Goal: Information Seeking & Learning: Find specific fact

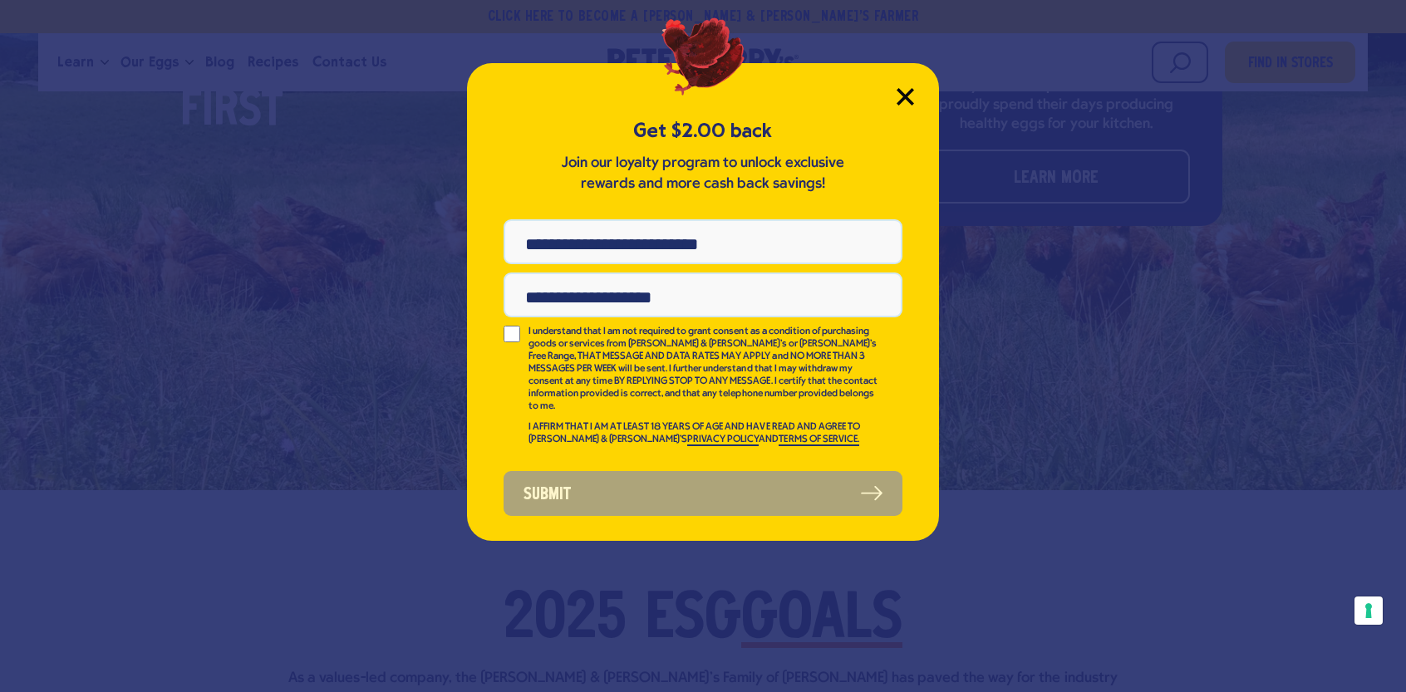
click at [910, 102] on icon "Close Modal" at bounding box center [905, 96] width 15 height 15
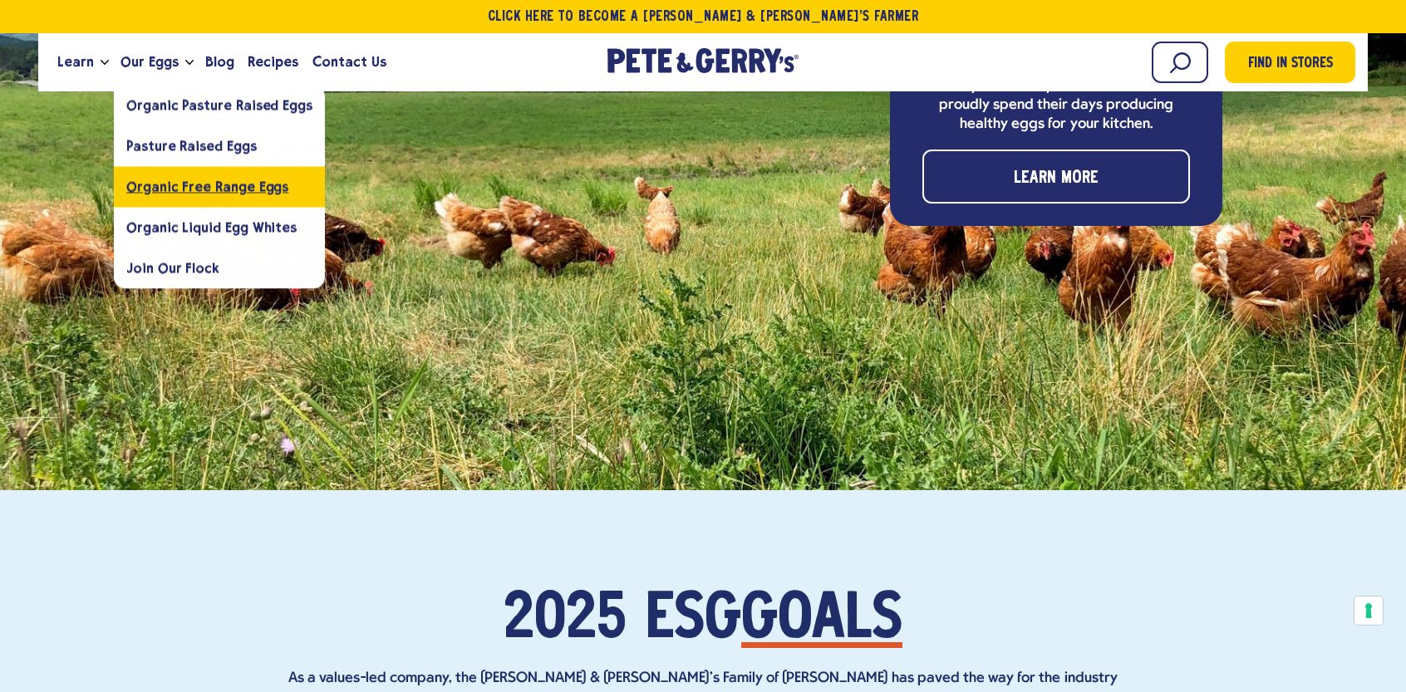
click at [214, 194] on span "Organic Free Range Eggs" at bounding box center [207, 187] width 162 height 16
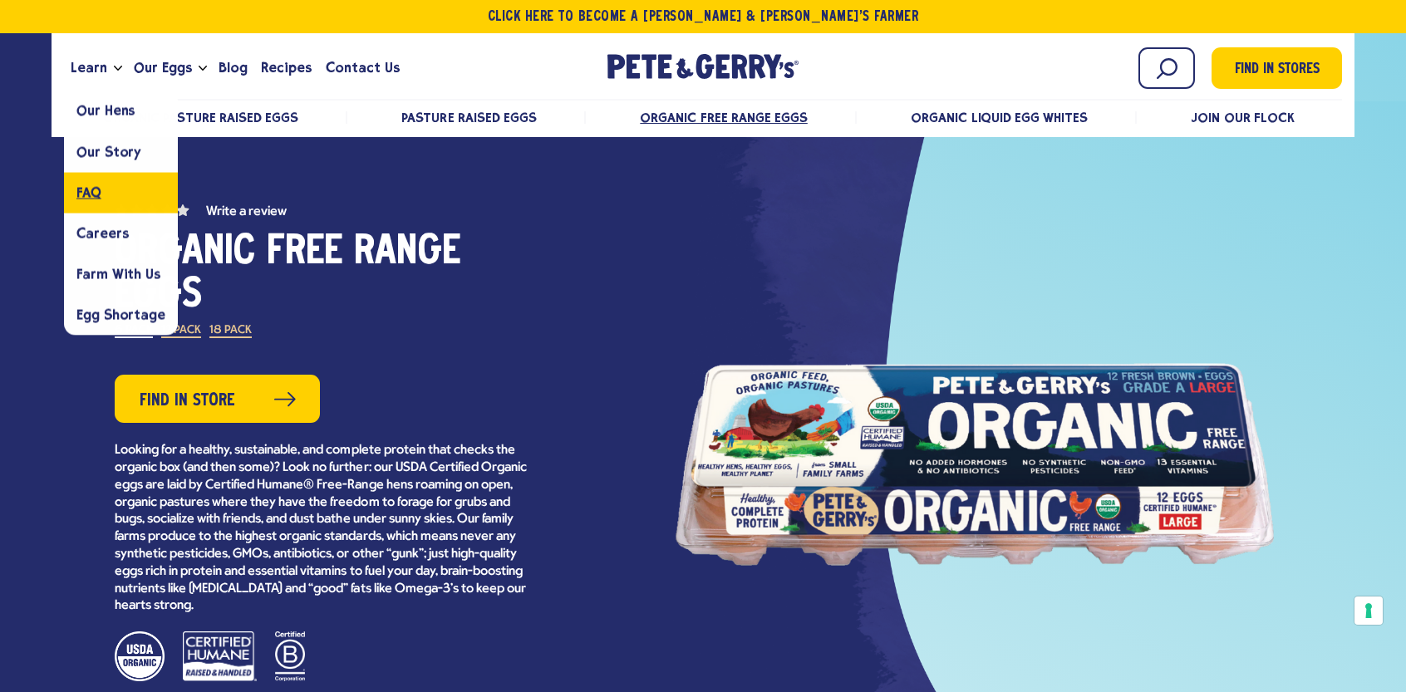
click at [101, 199] on link "FAQ" at bounding box center [121, 192] width 114 height 41
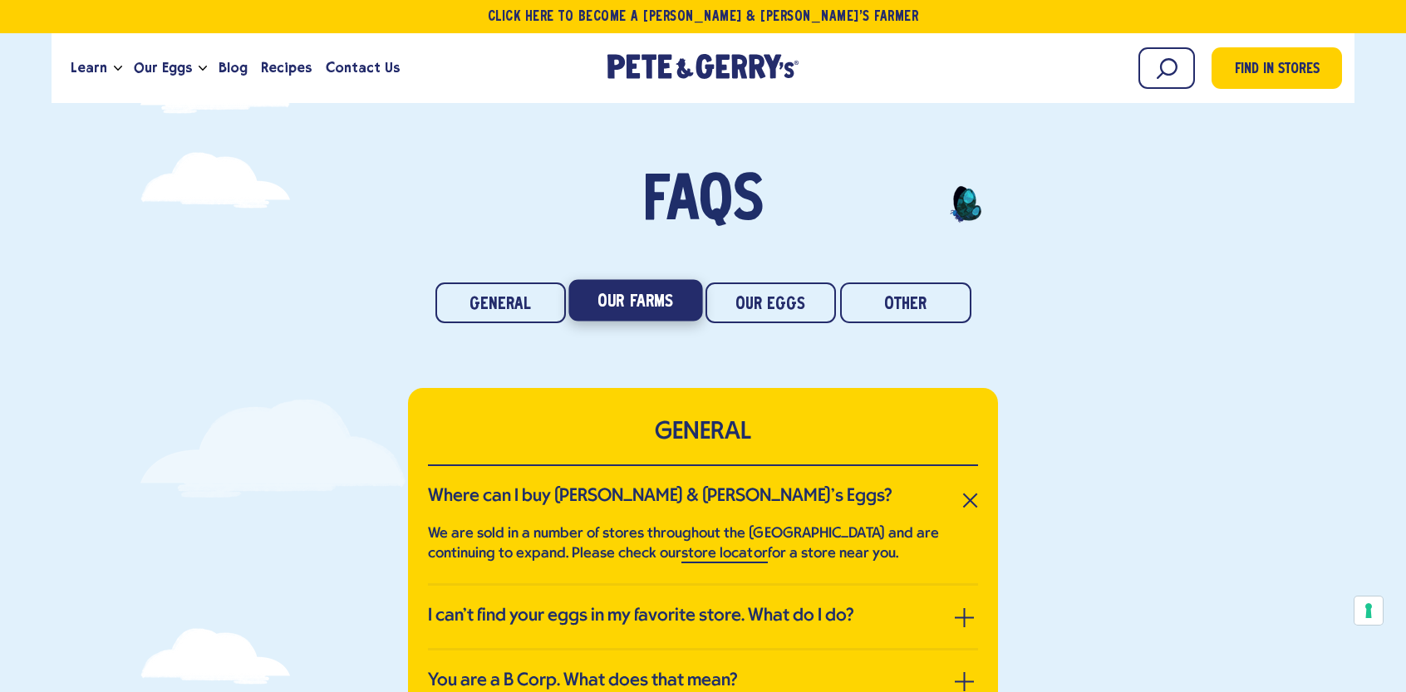
click at [633, 303] on link "Our Farms" at bounding box center [635, 301] width 134 height 42
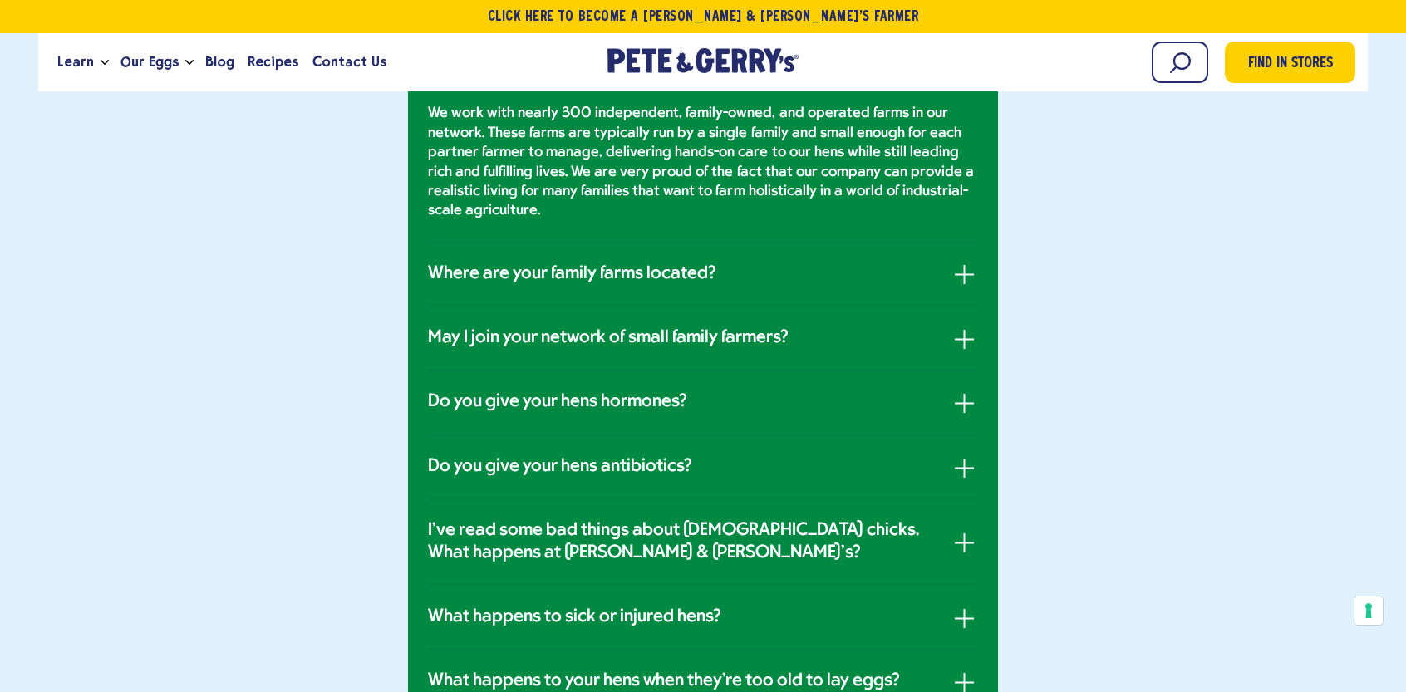
scroll to position [781, 0]
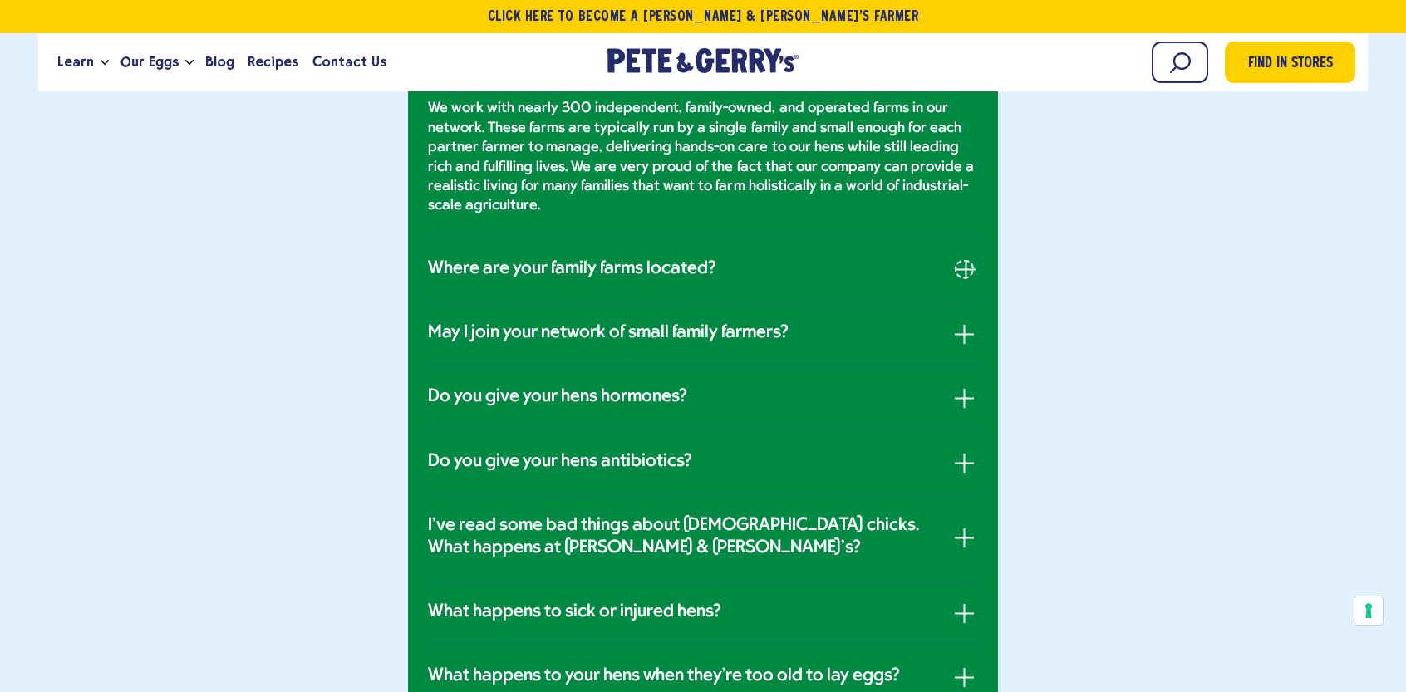
click at [961, 273] on button "button" at bounding box center [964, 268] width 19 height 19
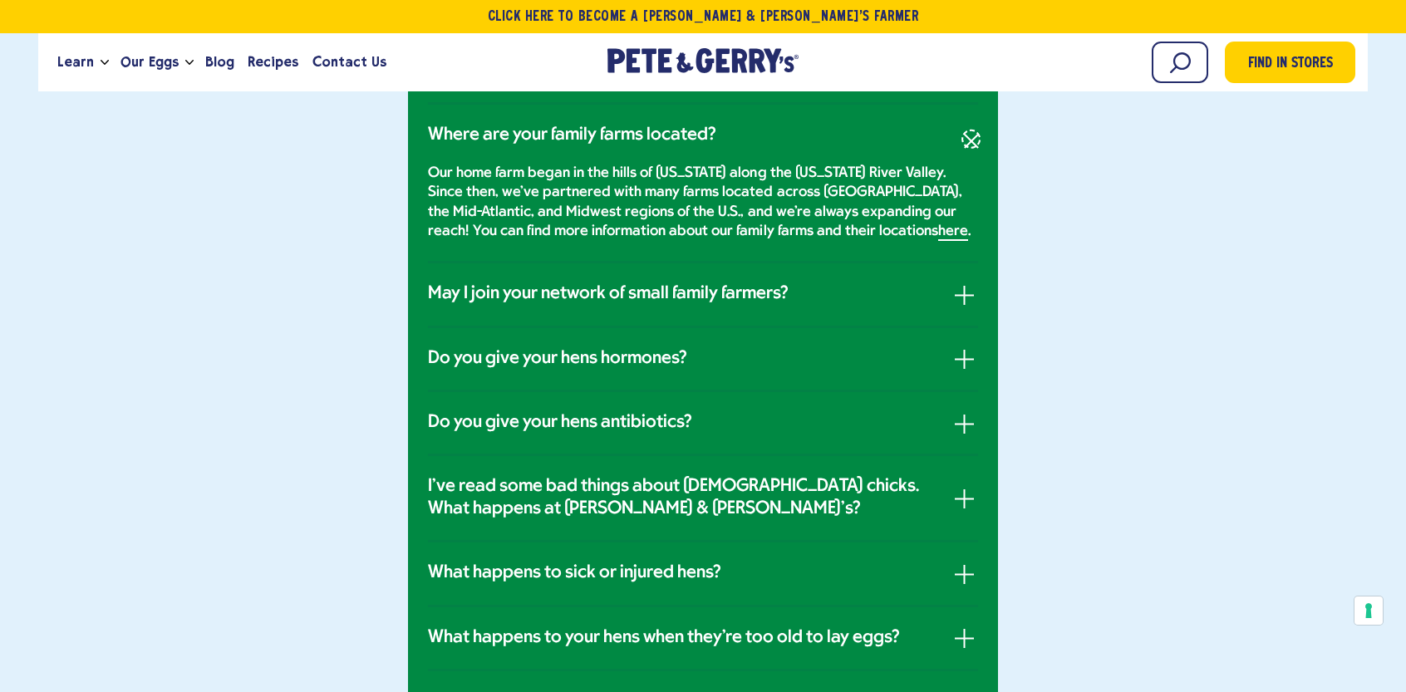
click at [972, 142] on button "button" at bounding box center [970, 138] width 27 height 27
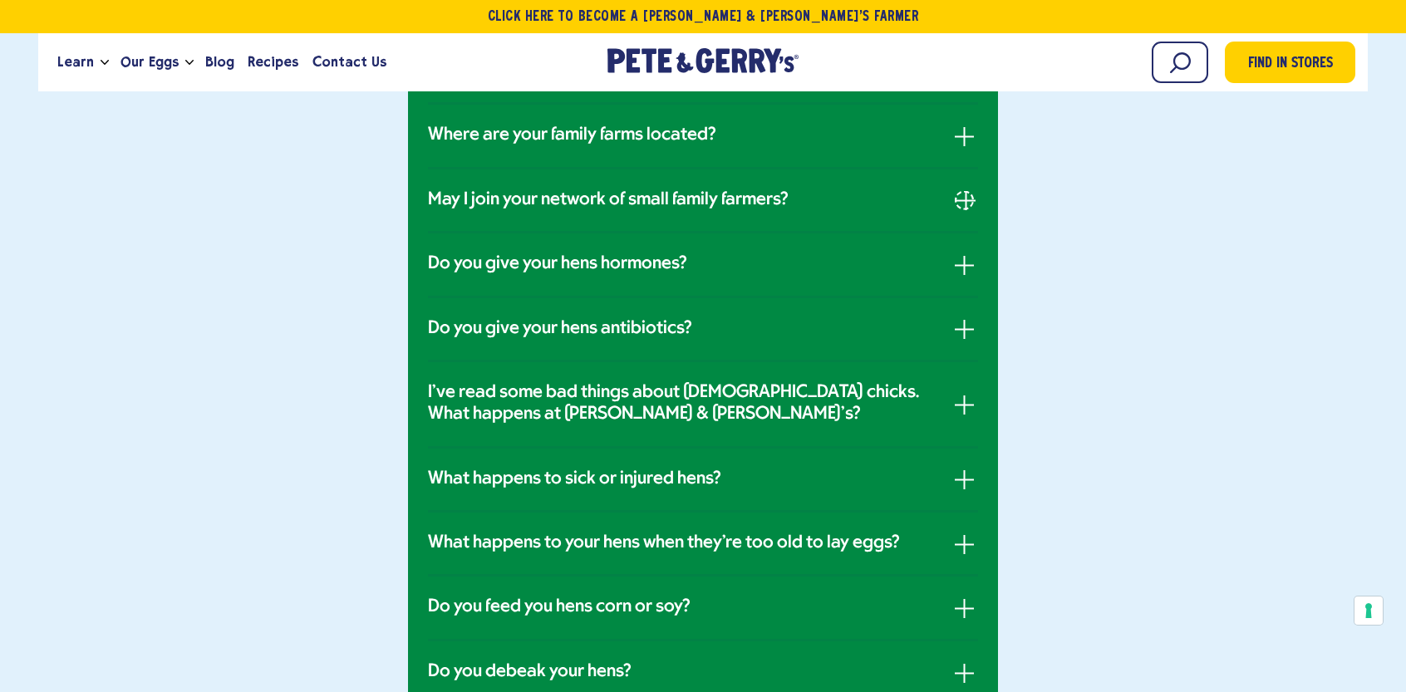
click at [957, 200] on span "button" at bounding box center [966, 201] width 19 height 2
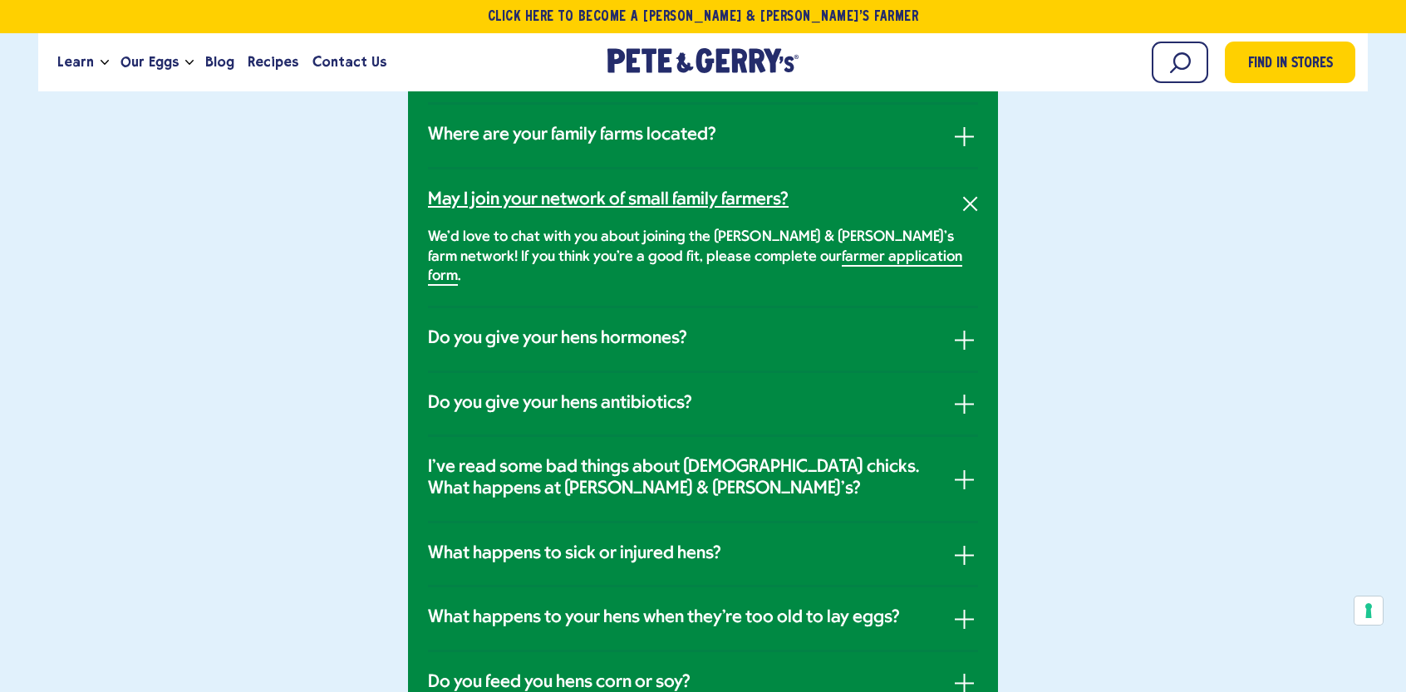
click at [956, 199] on link "May I join your network of small family farmers?" at bounding box center [703, 200] width 550 height 22
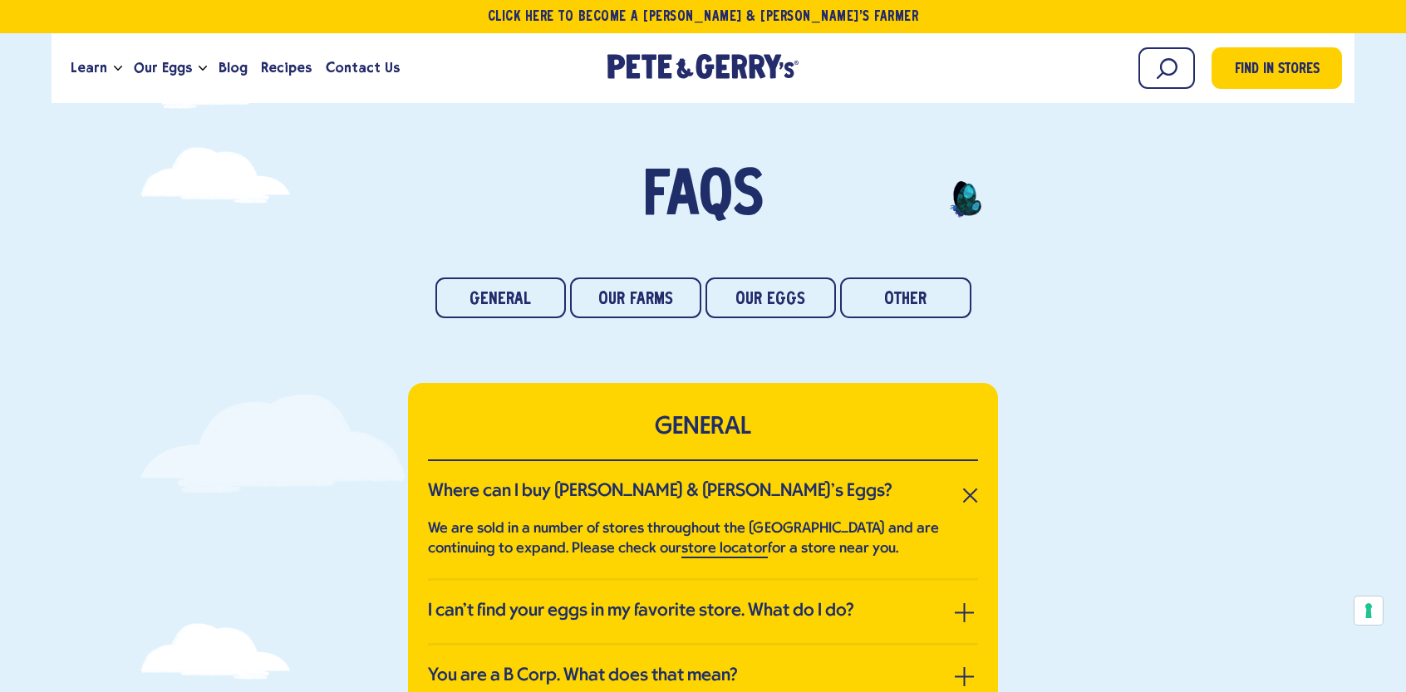
scroll to position [0, 0]
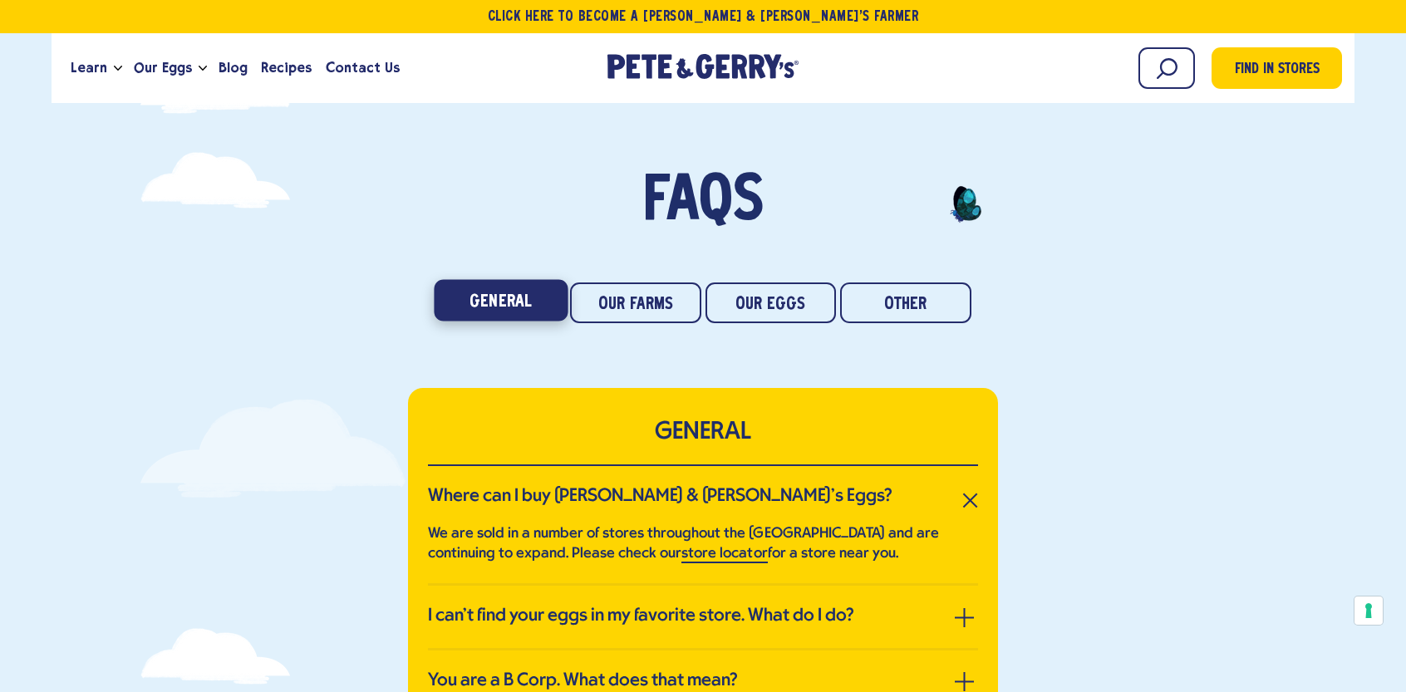
click at [495, 307] on link "General" at bounding box center [501, 301] width 134 height 42
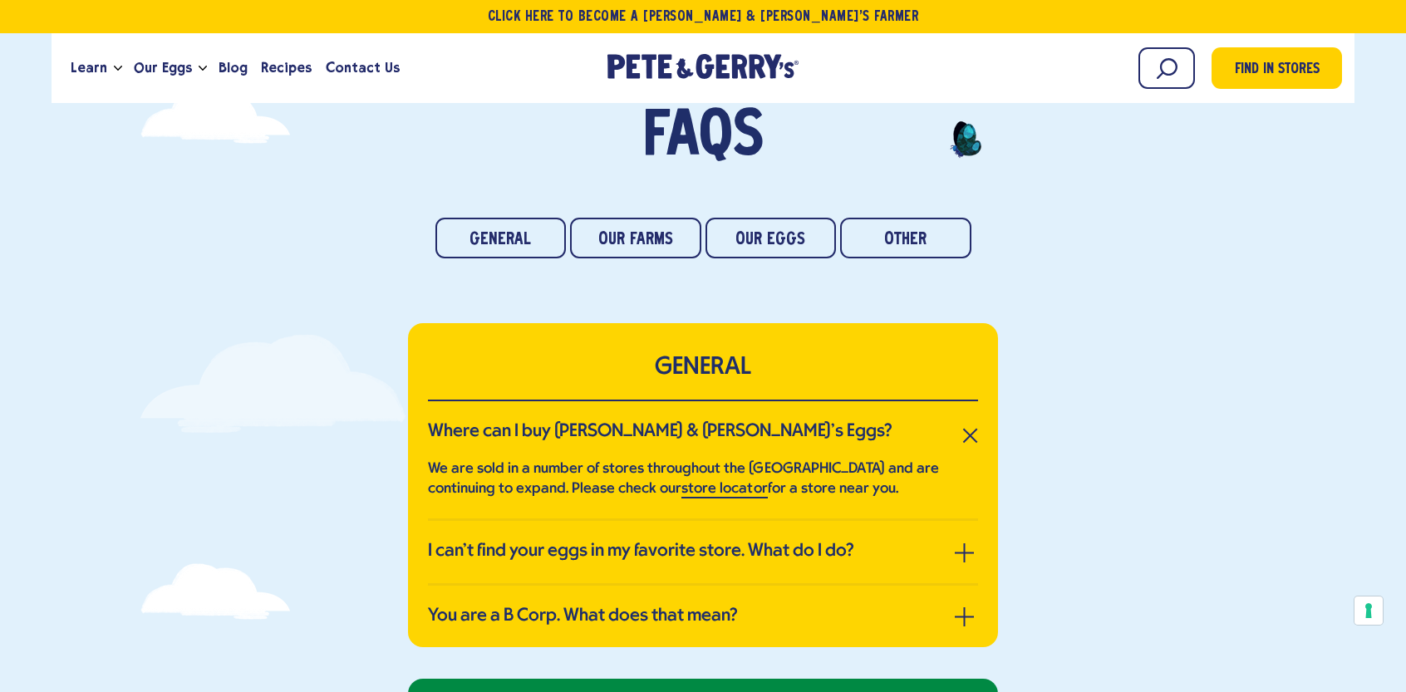
scroll to position [11, 0]
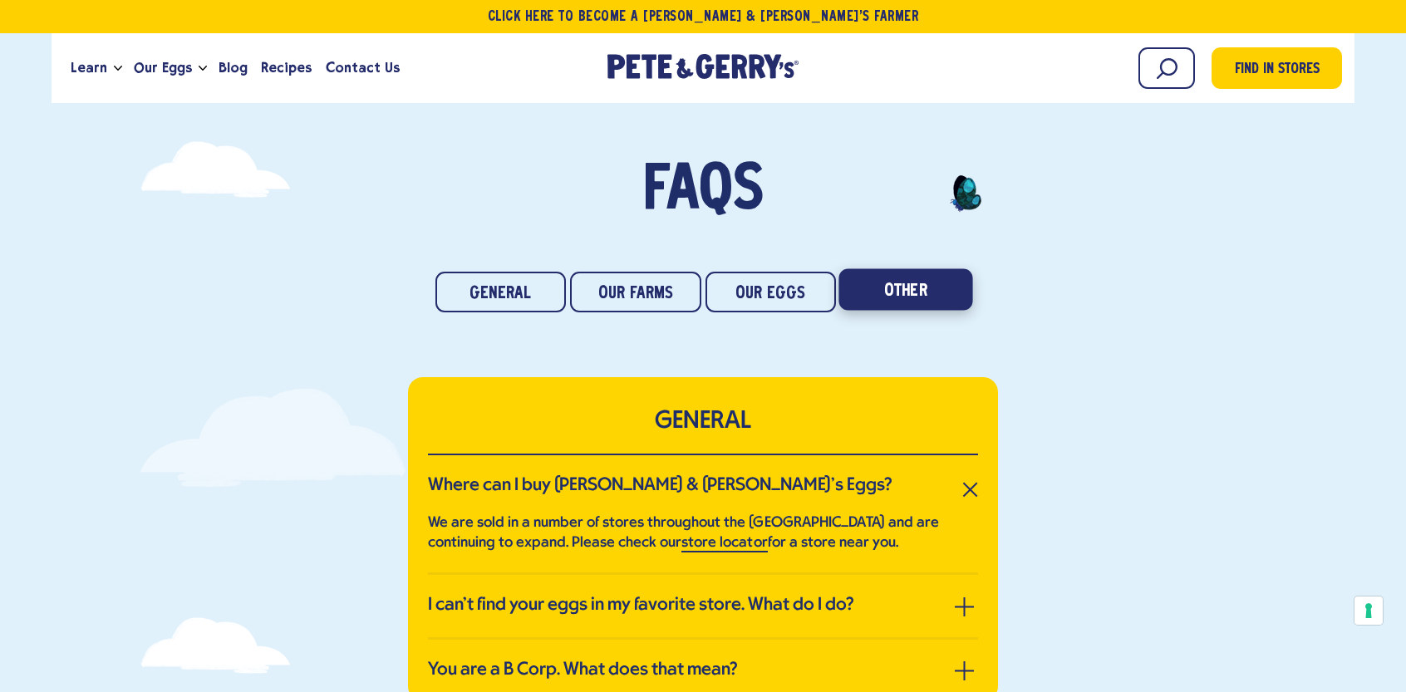
click at [907, 289] on link "Other" at bounding box center [906, 290] width 134 height 42
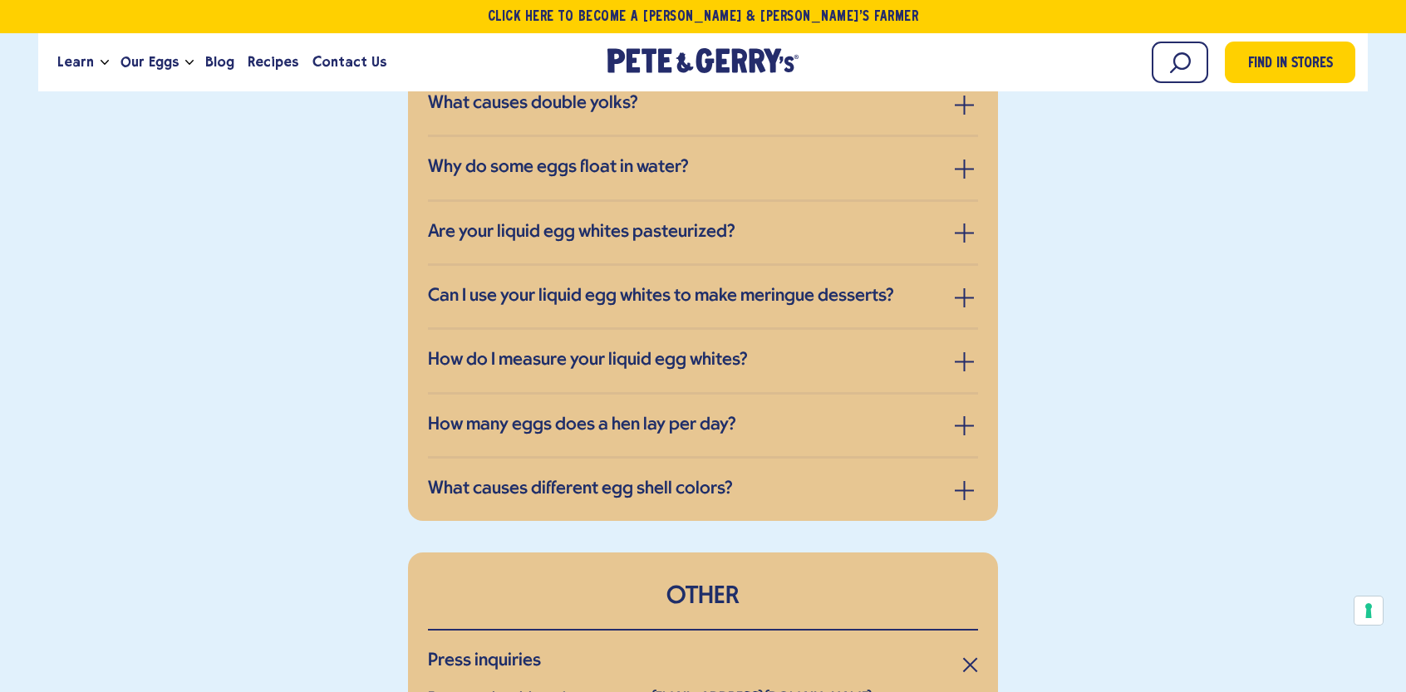
scroll to position [2772, 0]
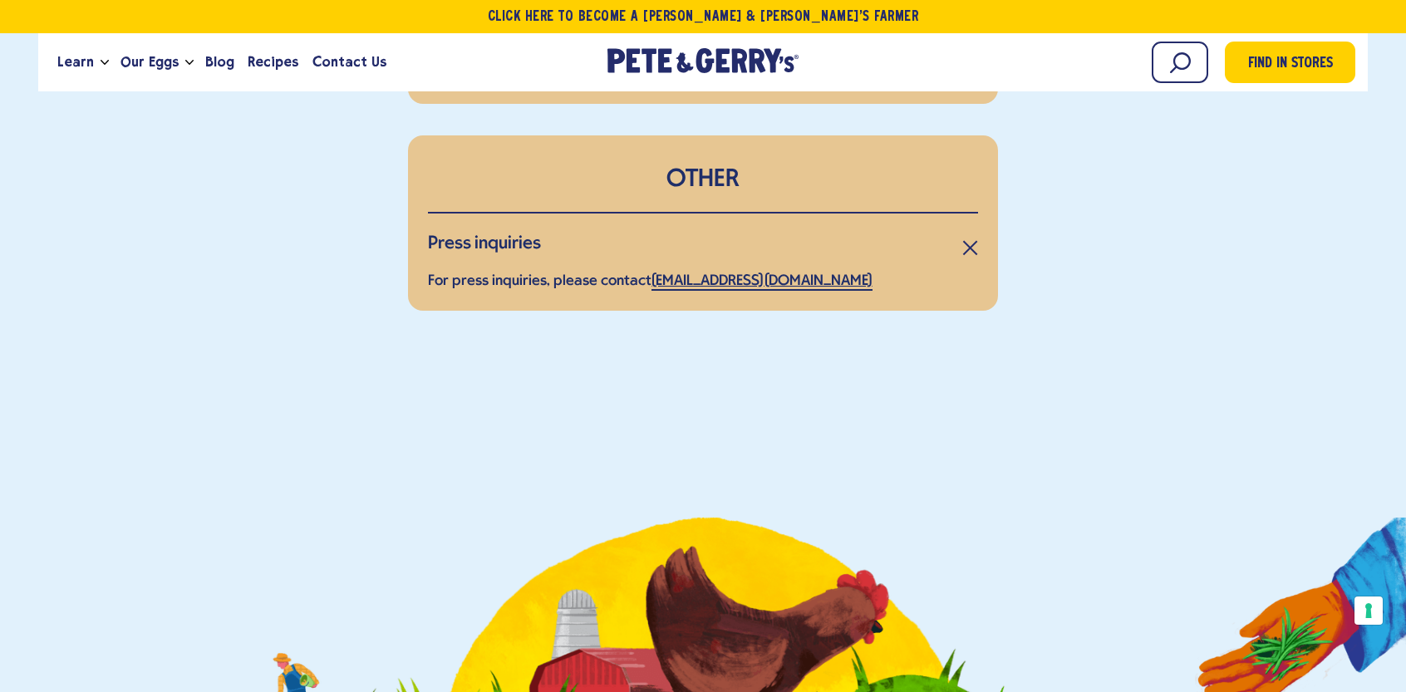
click at [716, 273] on link "[EMAIL_ADDRESS][DOMAIN_NAME]" at bounding box center [762, 281] width 220 height 17
click at [1165, 66] on input "Search" at bounding box center [1105, 63] width 208 height 42
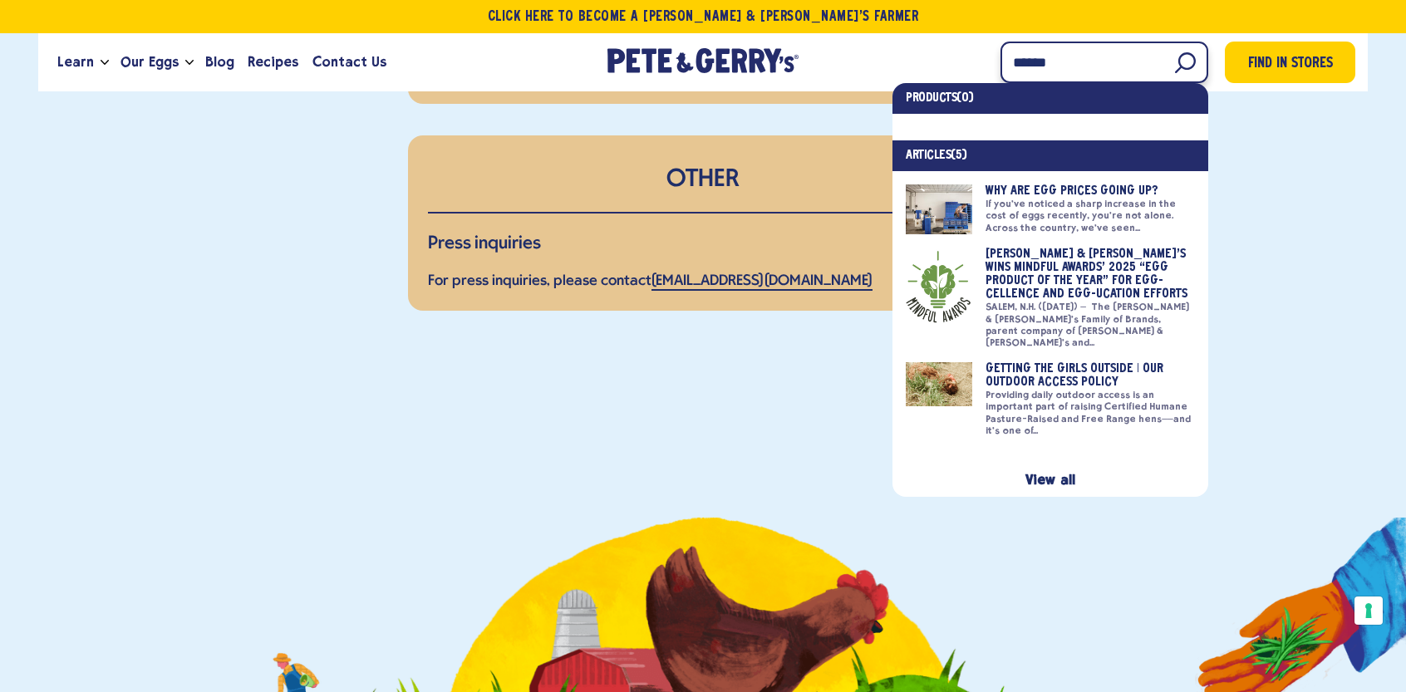
type input "*****"
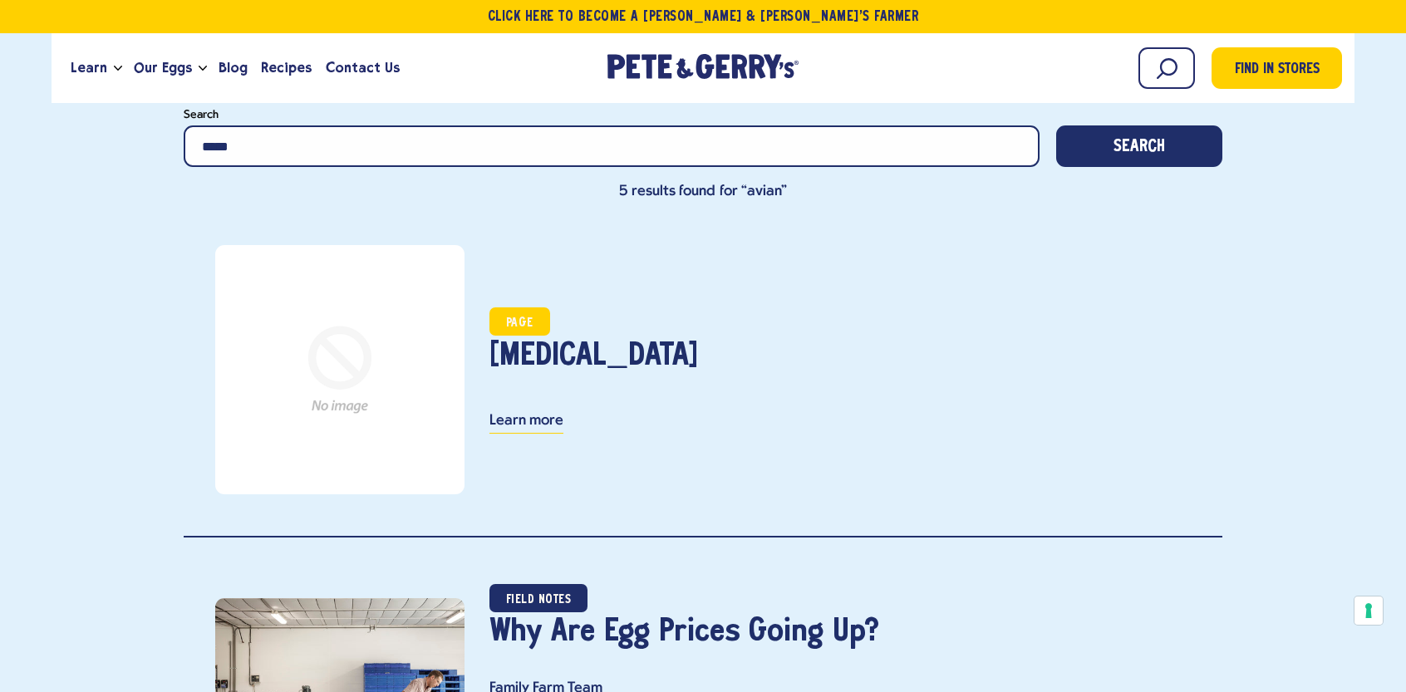
scroll to position [166, 0]
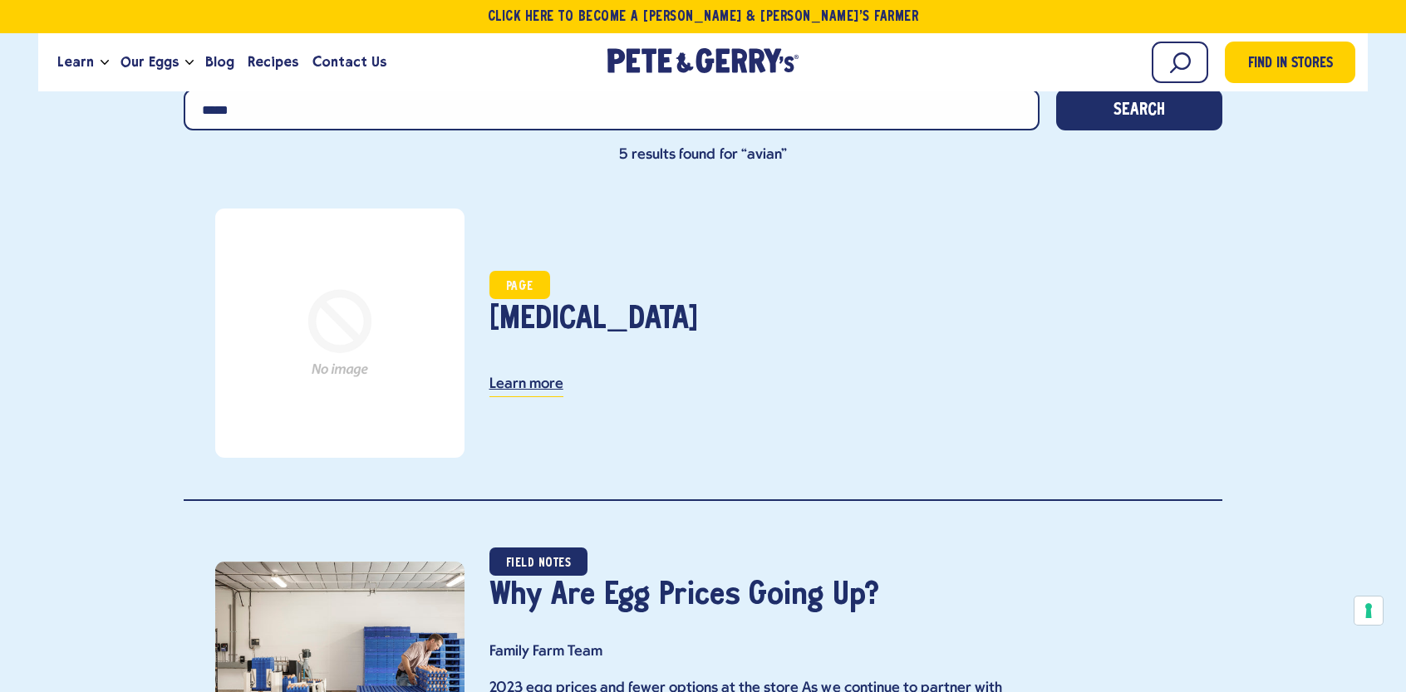
click at [527, 387] on link "Learn more" at bounding box center [526, 387] width 74 height 20
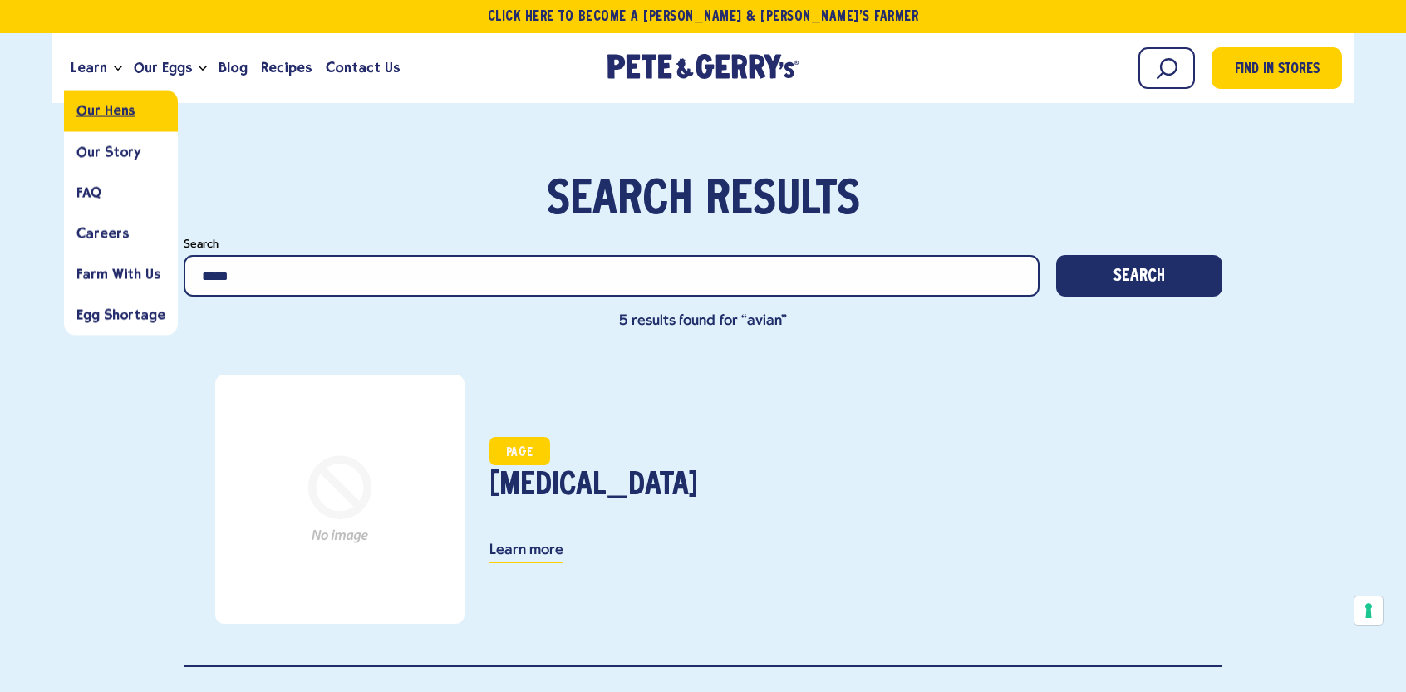
click at [113, 111] on span "Our Hens" at bounding box center [105, 111] width 58 height 16
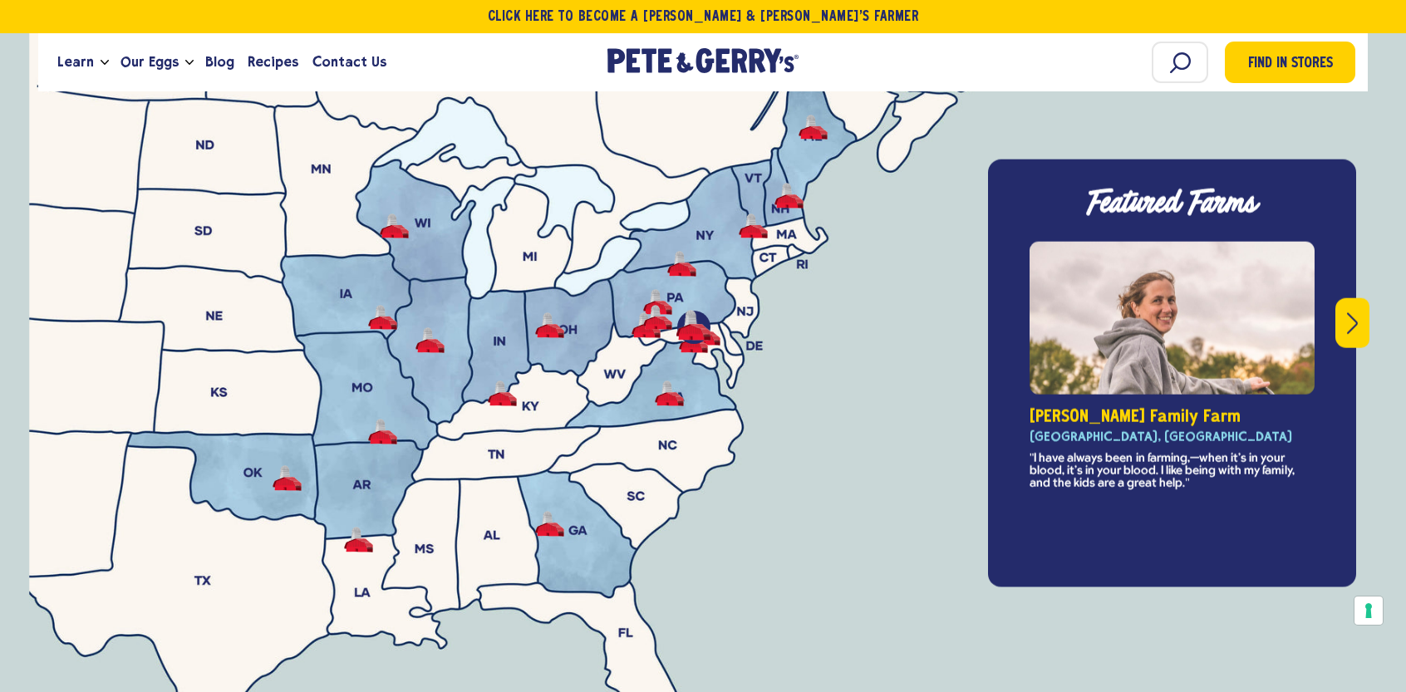
scroll to position [5900, 0]
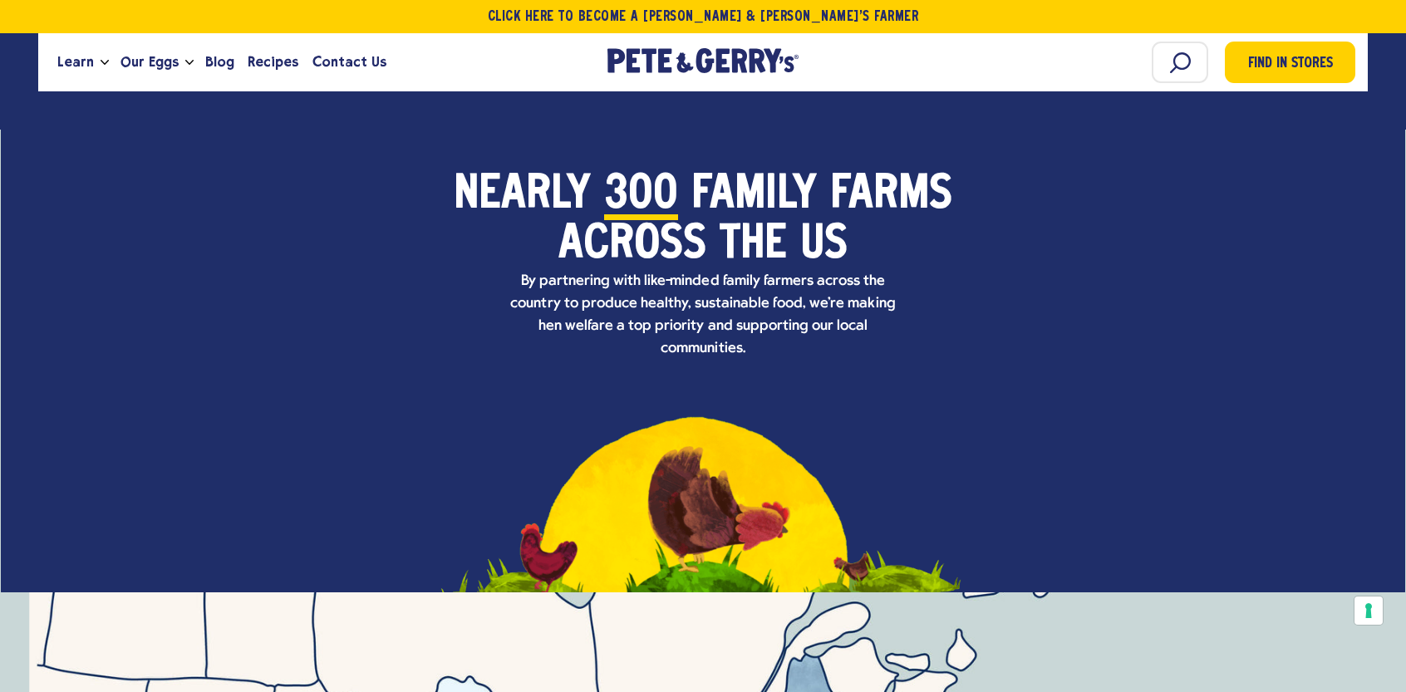
click at [688, 342] on div "Nearly 300 family farms across the [GEOGRAPHIC_DATA] By partnering with like-mi…" at bounding box center [703, 361] width 1404 height 464
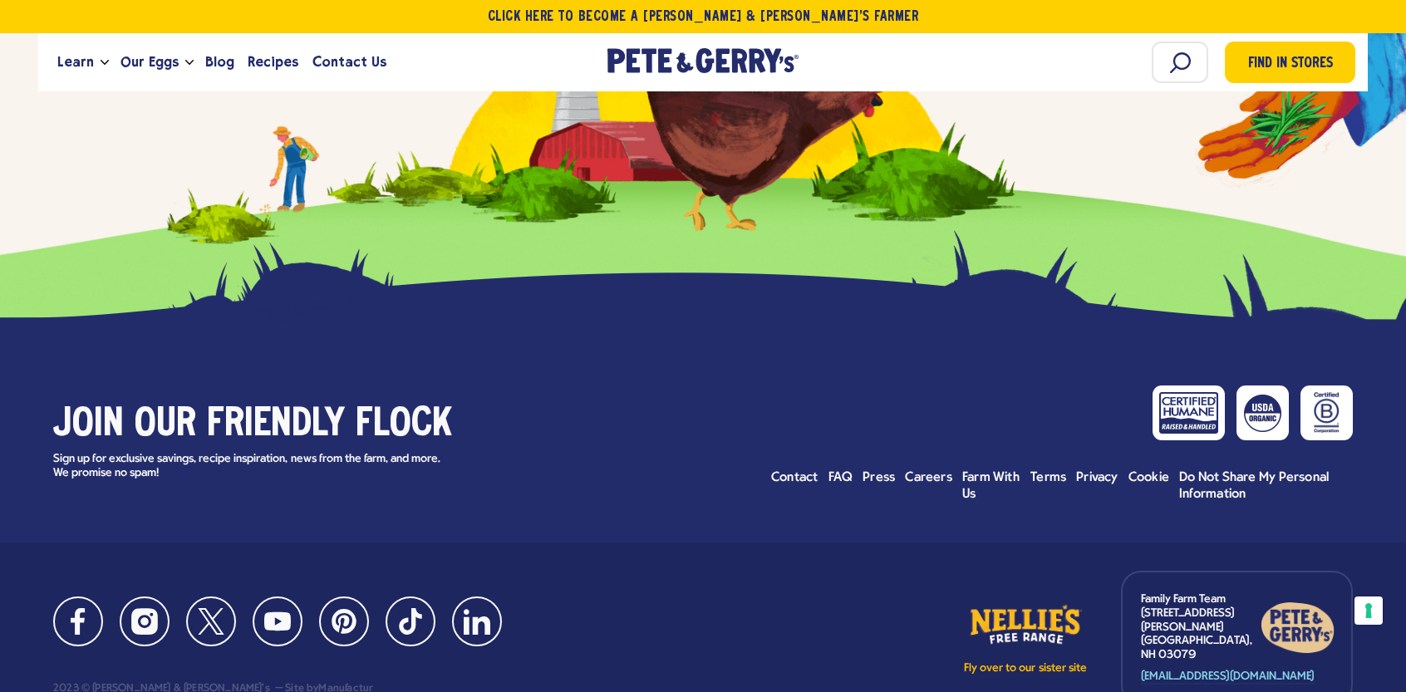
scroll to position [9168, 0]
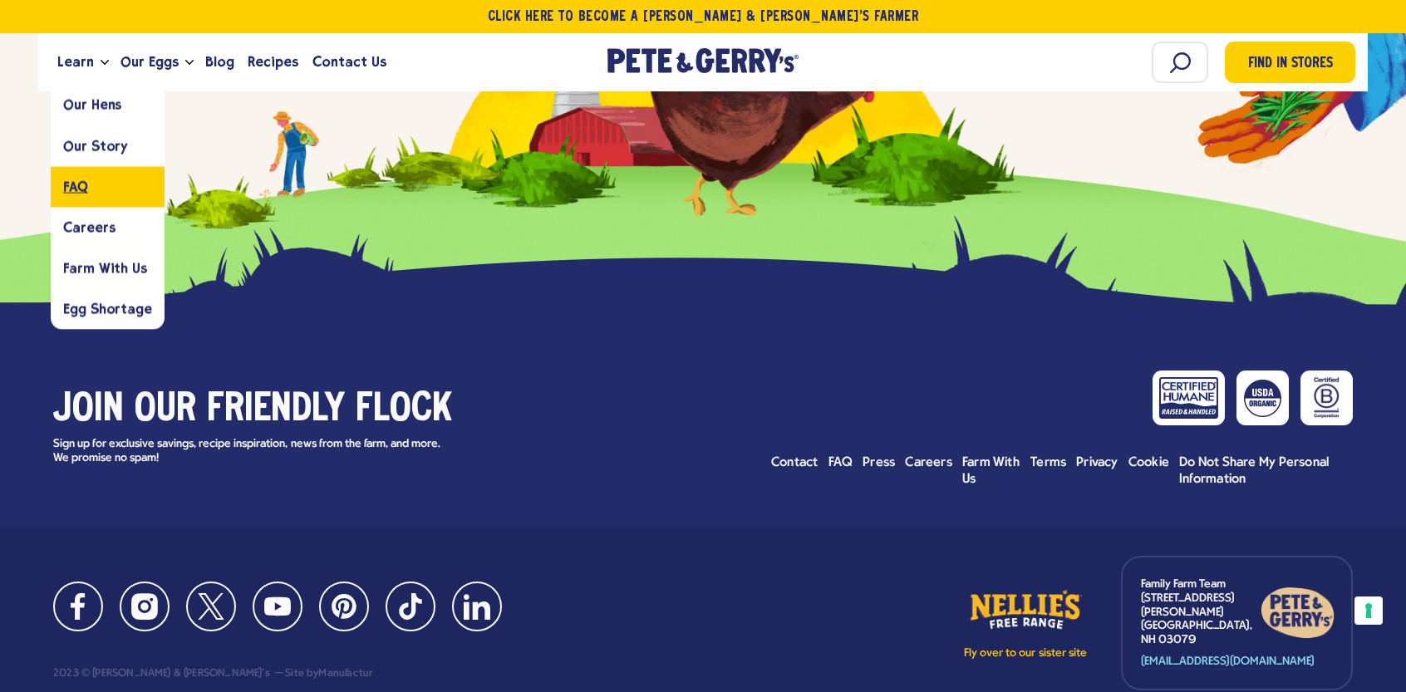
click at [76, 183] on span "FAQ" at bounding box center [75, 187] width 25 height 16
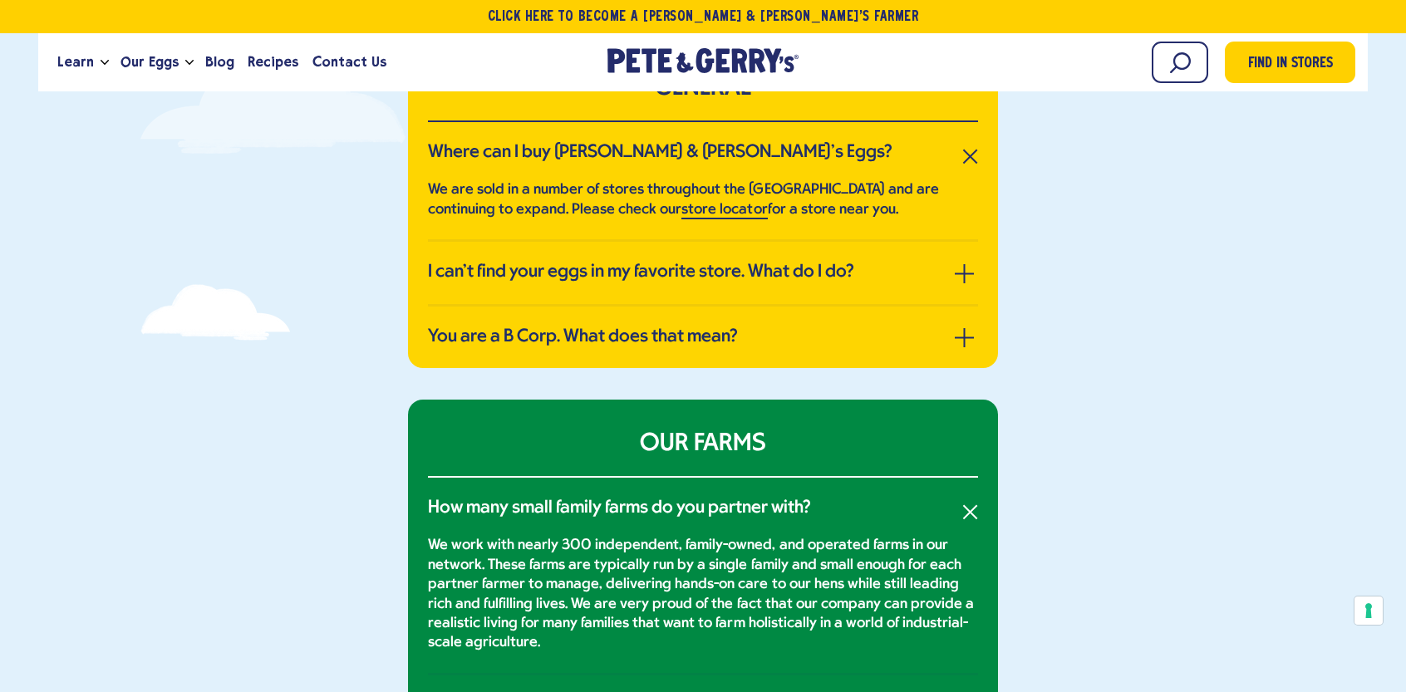
scroll to position [665, 0]
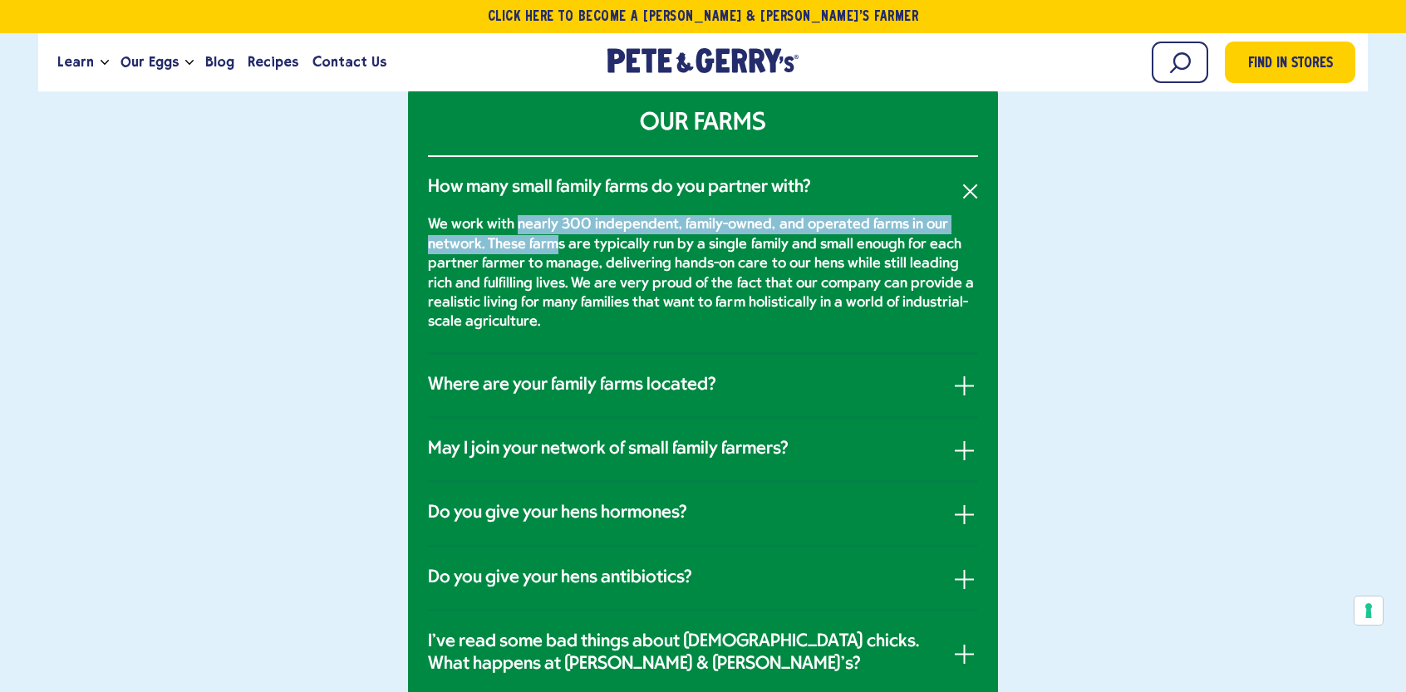
drag, startPoint x: 524, startPoint y: 230, endPoint x: 559, endPoint y: 248, distance: 39.4
click at [559, 248] on p "We work with nearly 300 independent, family-owned, and operated farms in our ne…" at bounding box center [703, 273] width 550 height 116
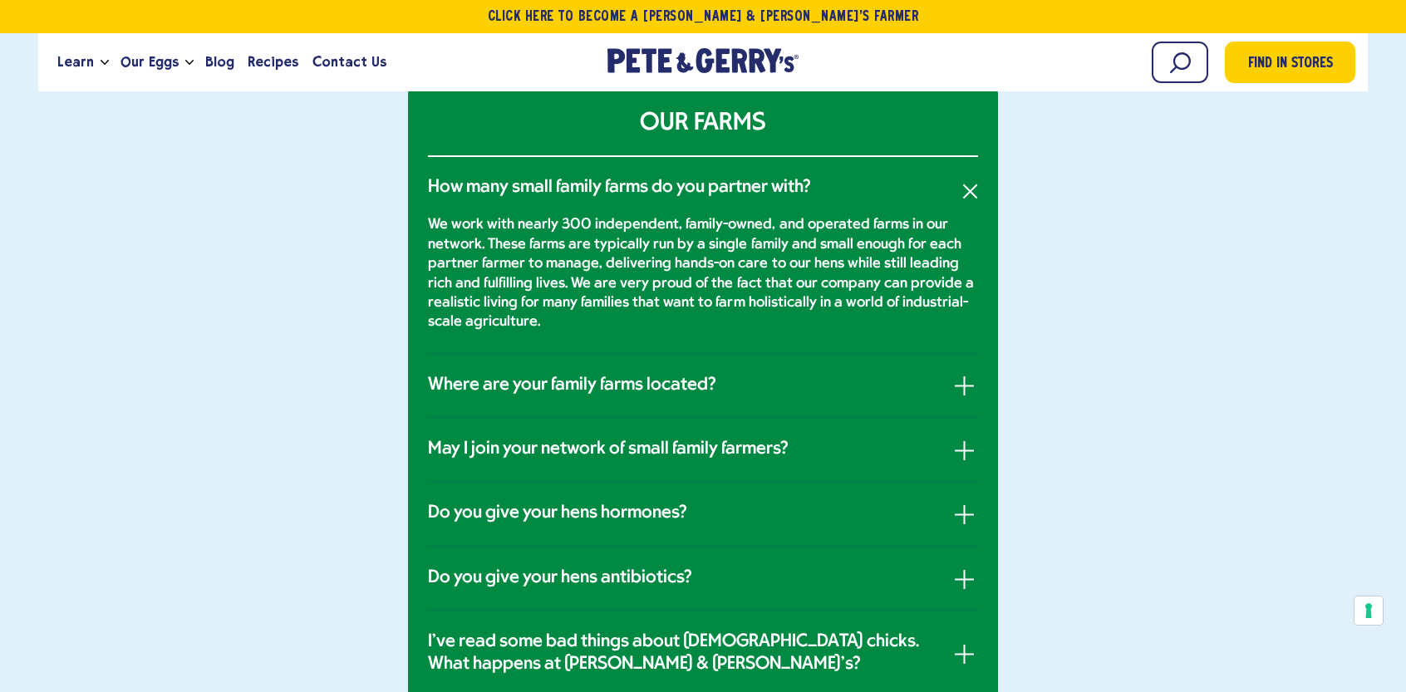
click at [576, 307] on p "We work with nearly 300 independent, family-owned, and operated farms in our ne…" at bounding box center [703, 273] width 550 height 116
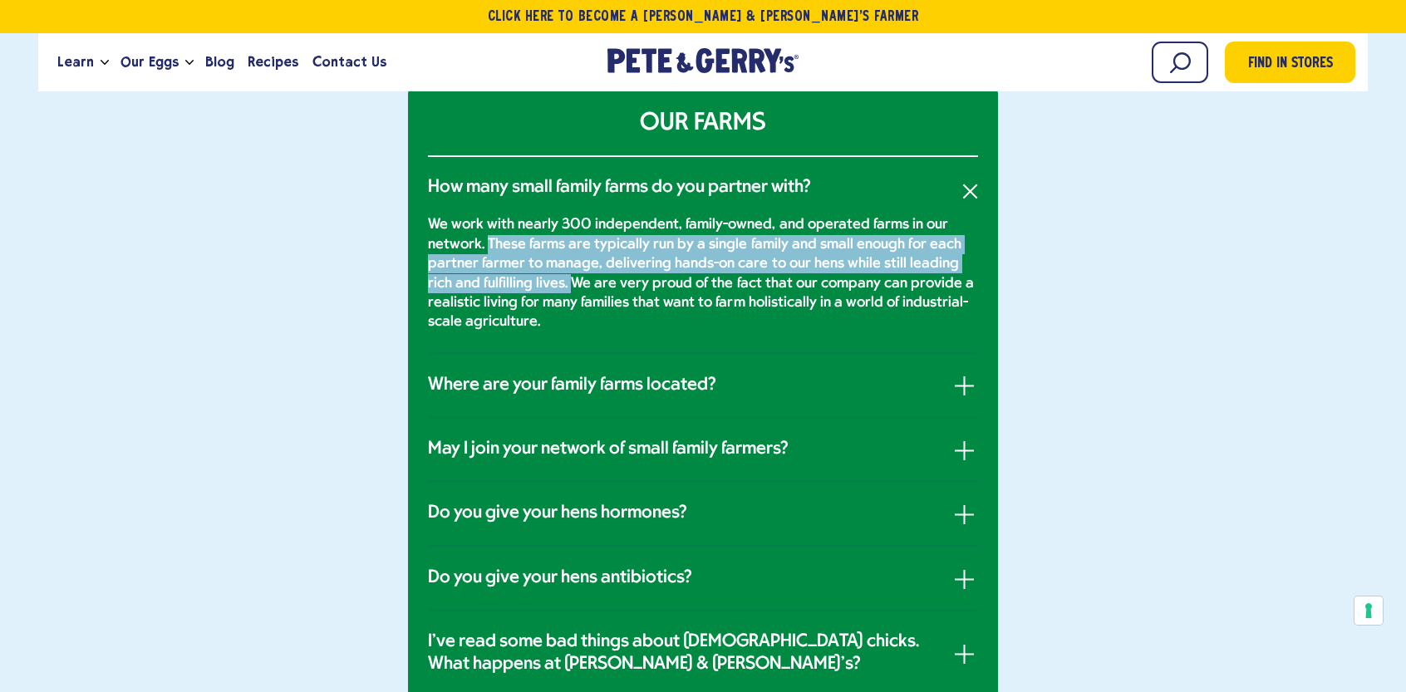
drag, startPoint x: 487, startPoint y: 242, endPoint x: 545, endPoint y: 285, distance: 72.5
click at [545, 285] on p "We work with nearly 300 independent, family-owned, and operated farms in our ne…" at bounding box center [703, 273] width 550 height 116
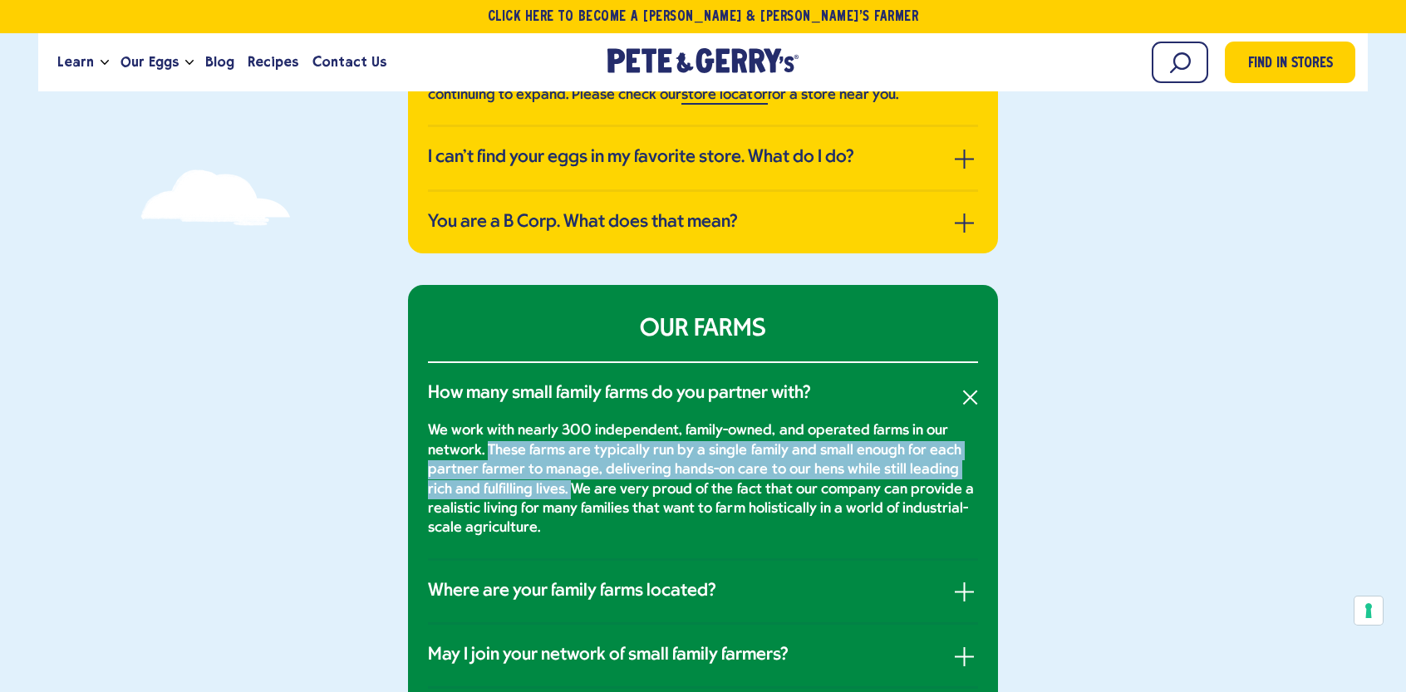
scroll to position [416, 0]
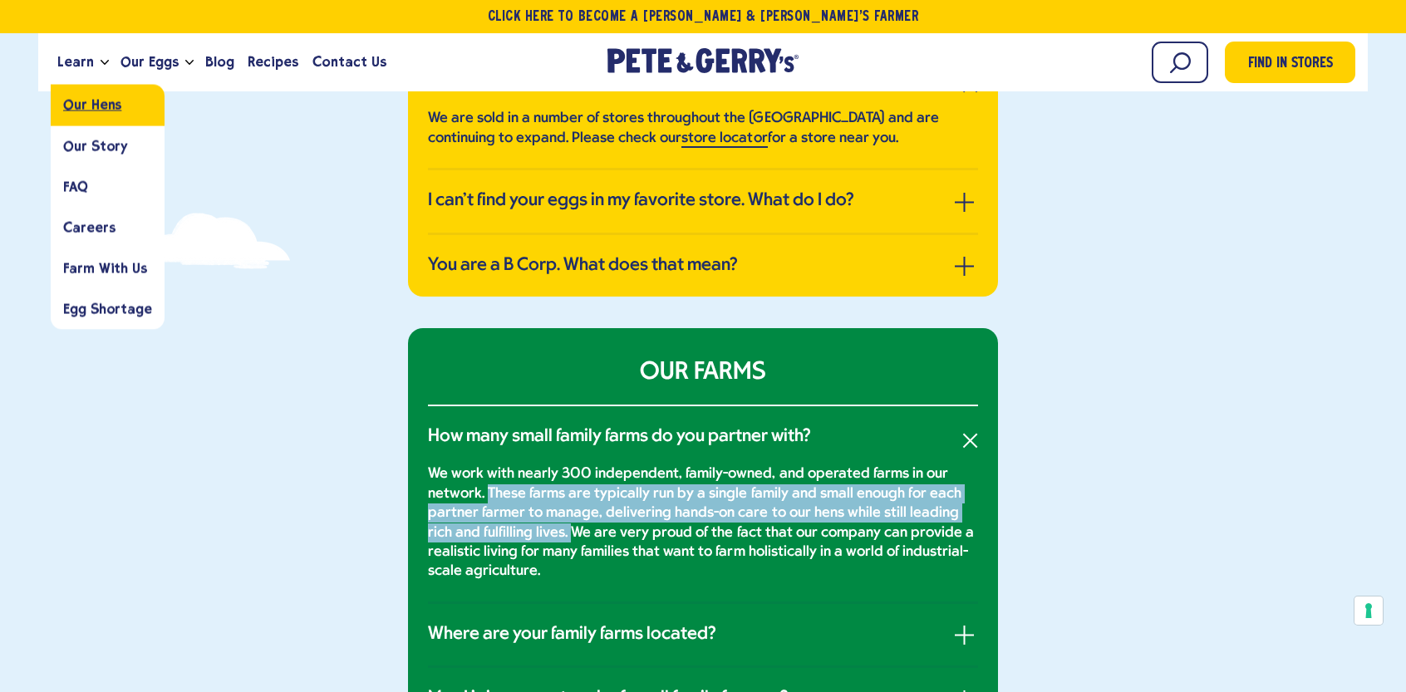
click at [90, 108] on span "Our Hens" at bounding box center [92, 105] width 58 height 16
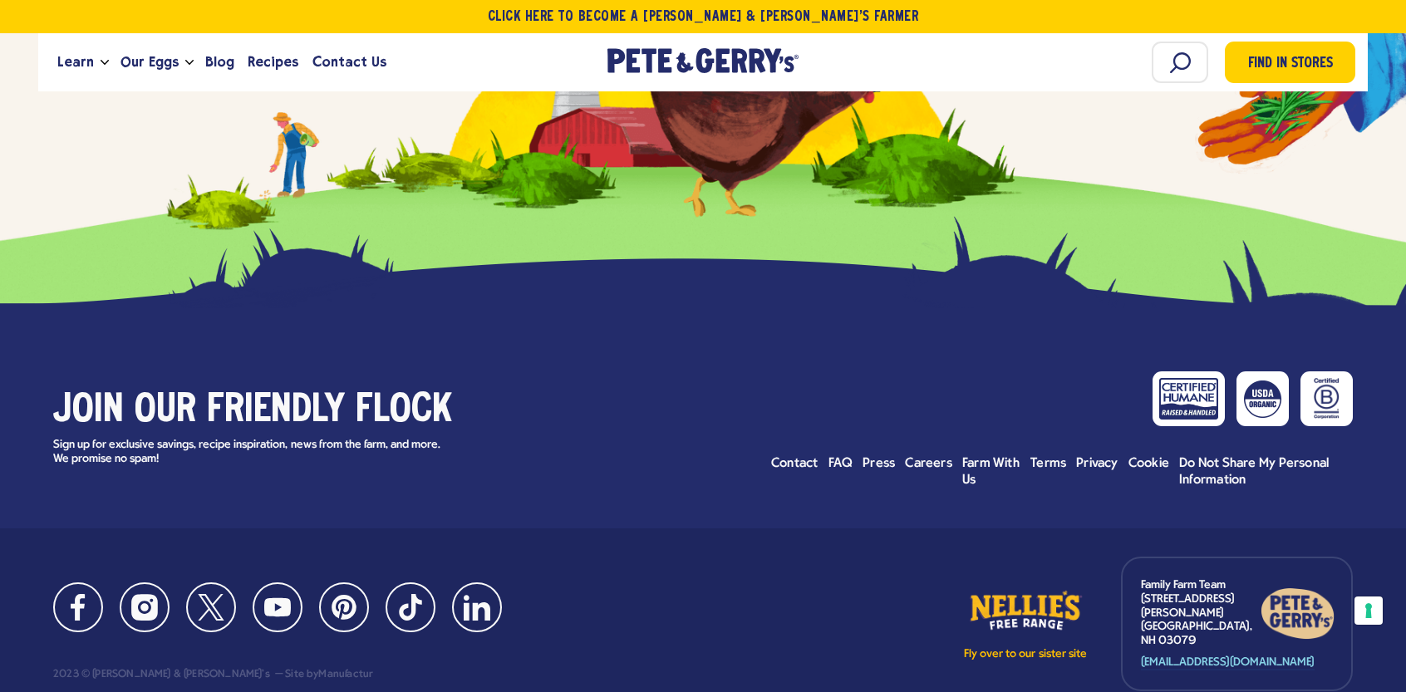
scroll to position [9168, 0]
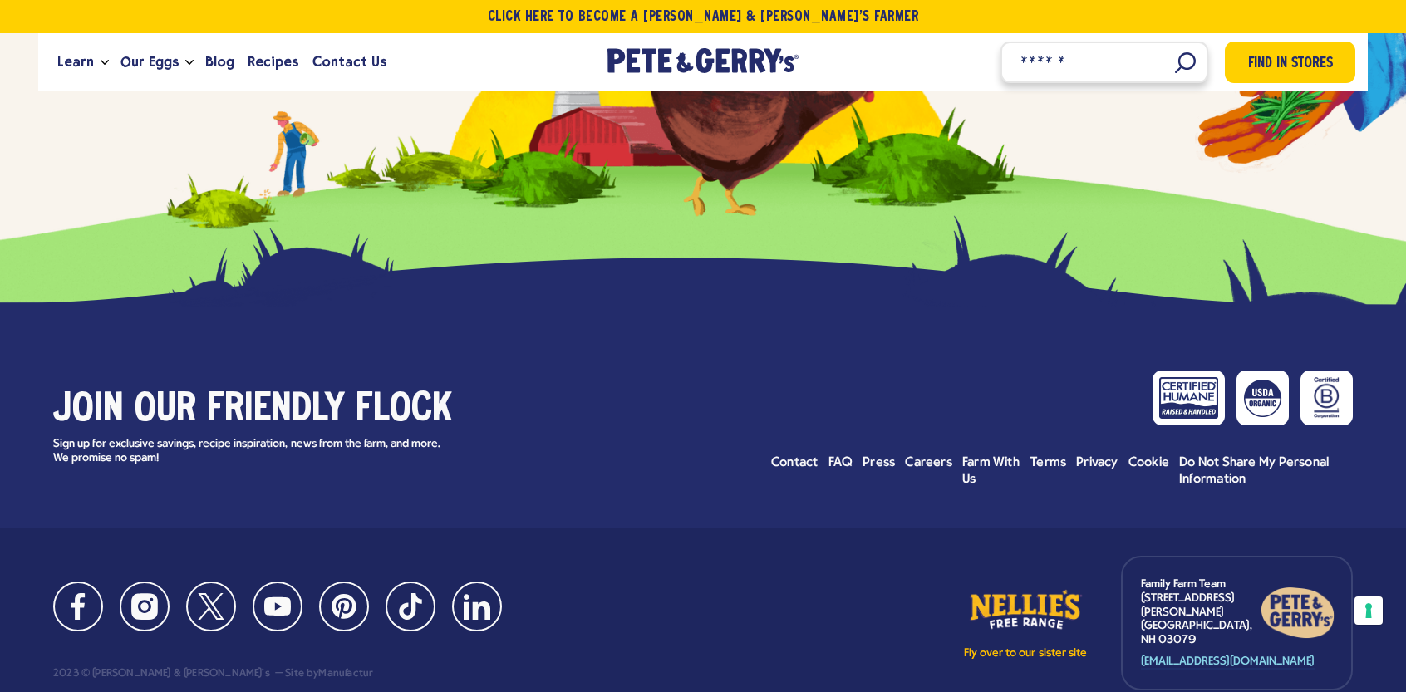
drag, startPoint x: 1180, startPoint y: 56, endPoint x: 1124, endPoint y: 88, distance: 64.4
click at [1180, 56] on input "Search" at bounding box center [1105, 63] width 208 height 42
click at [1178, 68] on input "Search" at bounding box center [1105, 63] width 208 height 42
click at [1053, 64] on input "Search" at bounding box center [1105, 63] width 208 height 42
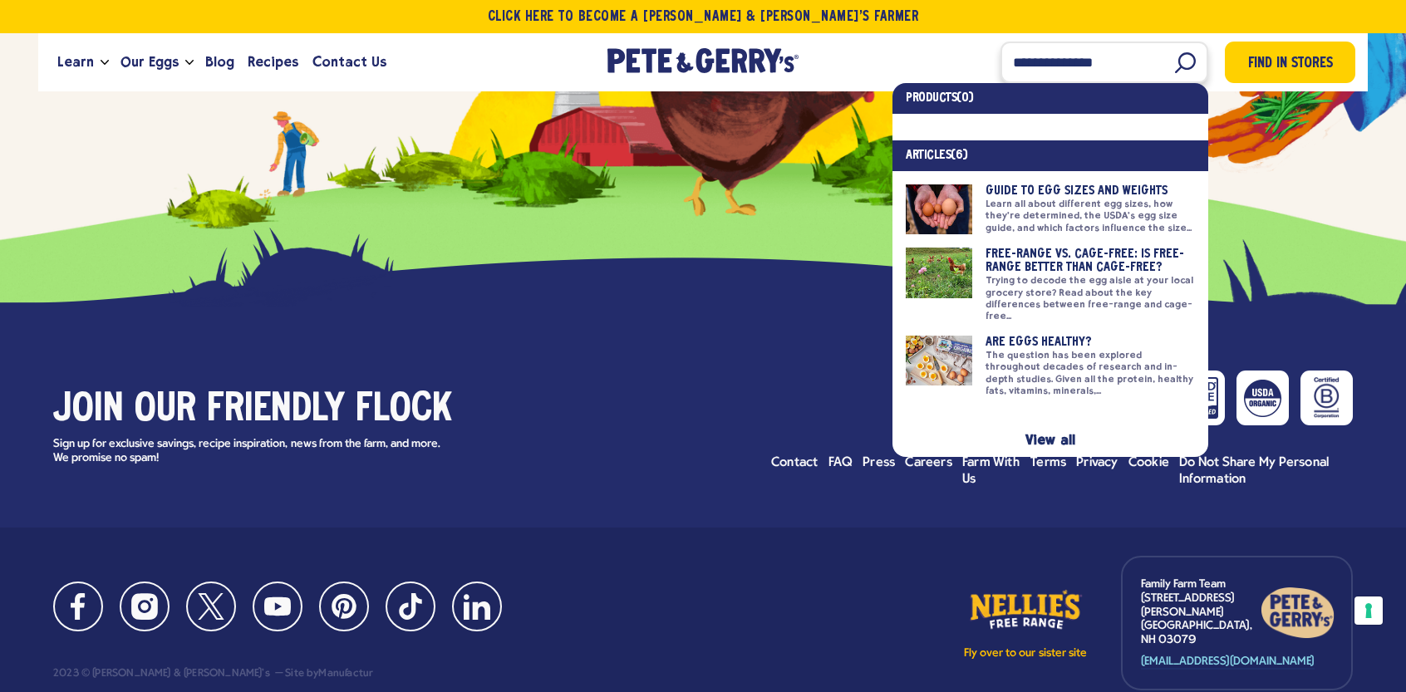
type input "**********"
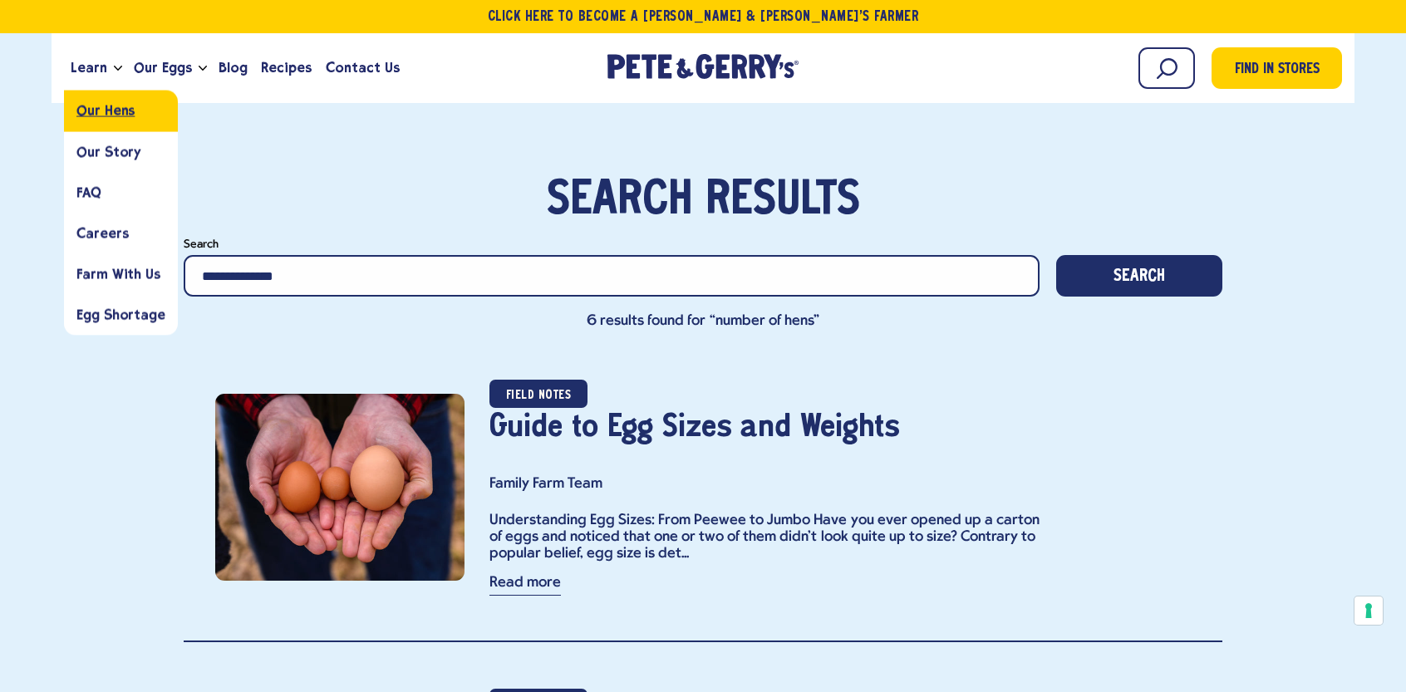
click at [120, 115] on span "Our Hens" at bounding box center [105, 111] width 58 height 16
